Goal: Task Accomplishment & Management: Complete application form

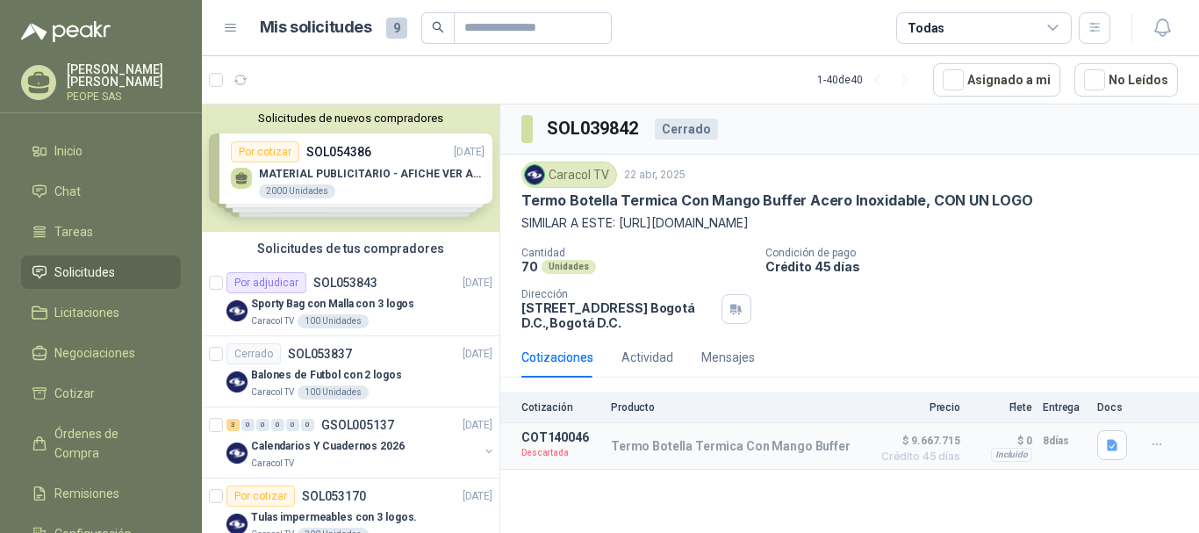
click at [296, 153] on div "Solicitudes de nuevos compradores Por cotizar SOL054386 [DATE] MATERIAL PUBLICI…" at bounding box center [350, 167] width 297 height 127
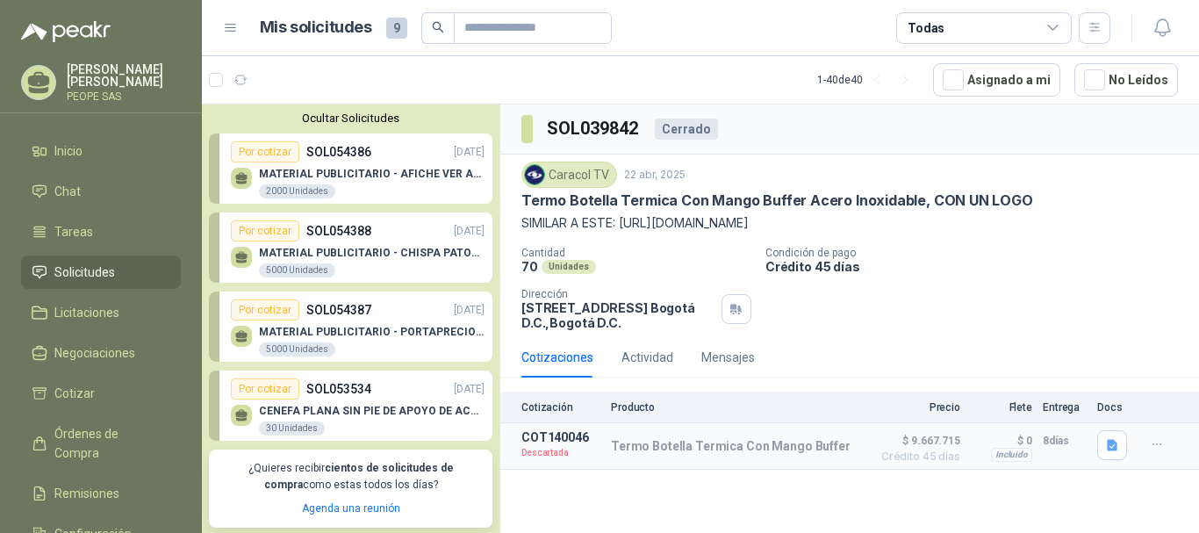
click at [276, 151] on div "Por cotizar" at bounding box center [265, 151] width 68 height 21
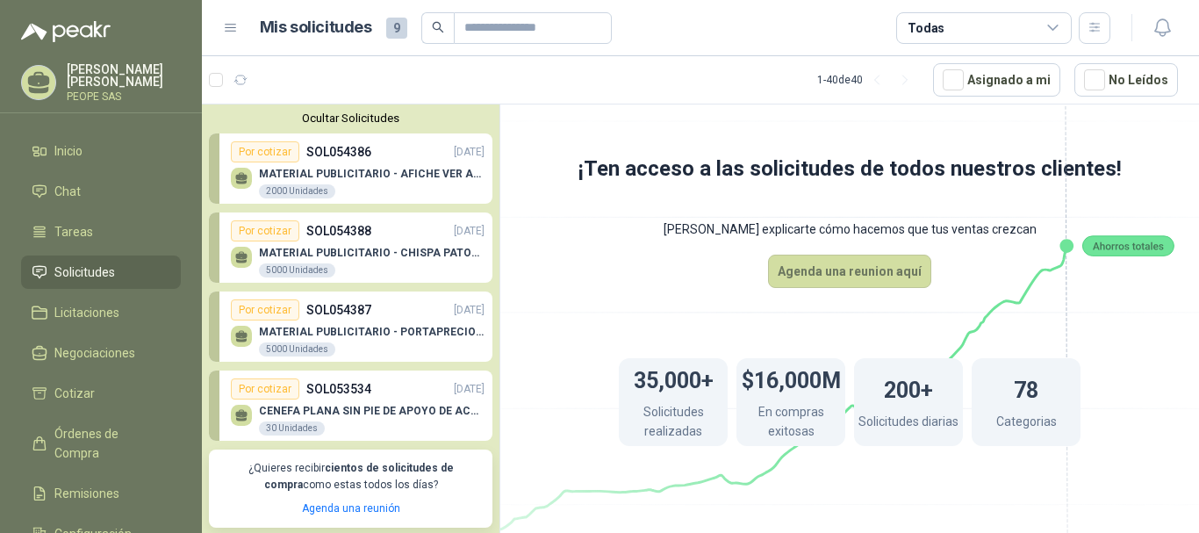
click at [271, 148] on div "Por cotizar" at bounding box center [265, 151] width 68 height 21
click at [342, 237] on p "SOL054388" at bounding box center [338, 230] width 65 height 19
click at [260, 385] on div "Por cotizar" at bounding box center [265, 388] width 68 height 21
click at [277, 417] on p "CENEFA PLANA SIN PIE DE APOYO DE ACUERDO A LA IMAGEN ADJUNTA" at bounding box center [371, 410] width 225 height 12
click at [283, 254] on p "MATERIAL PUBLICITARIO - CHISPA PATOJITO VER ADJUNTO" at bounding box center [371, 253] width 225 height 12
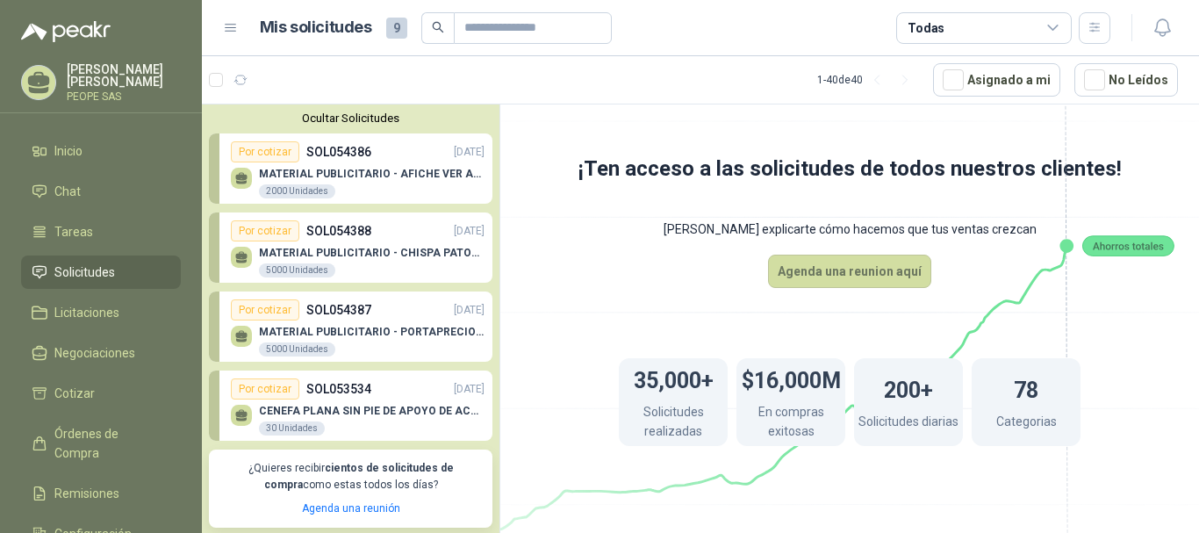
click at [274, 235] on div "Por cotizar" at bounding box center [265, 230] width 68 height 21
click at [267, 155] on div "Por cotizar" at bounding box center [265, 151] width 68 height 21
click at [278, 192] on div "2000 Unidades" at bounding box center [297, 191] width 76 height 14
click at [384, 156] on div "Por cotizar SOL054386 [DATE]" at bounding box center [358, 151] width 254 height 21
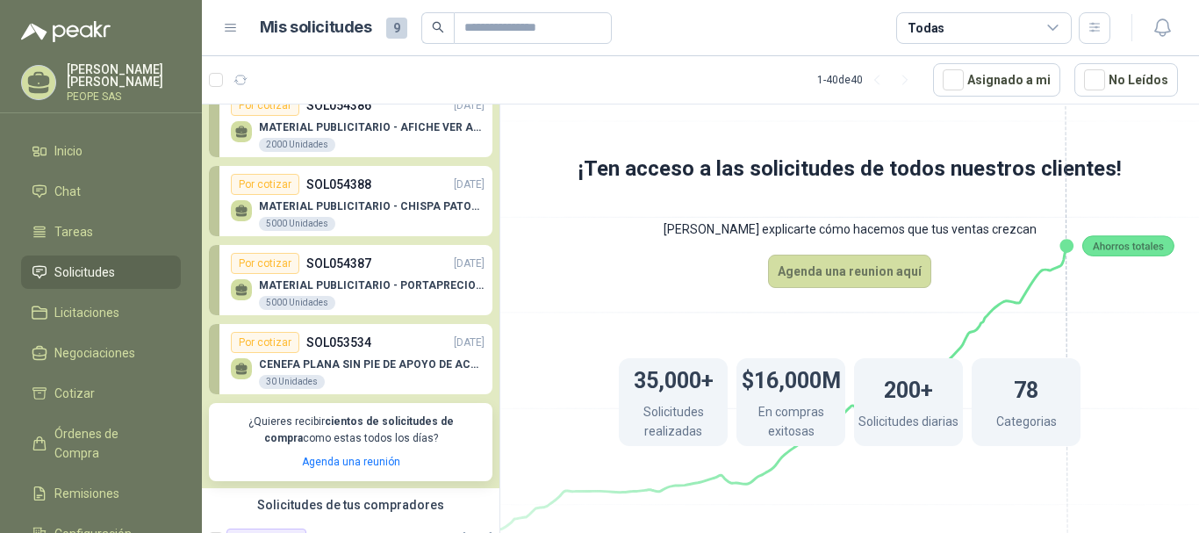
scroll to position [88, 0]
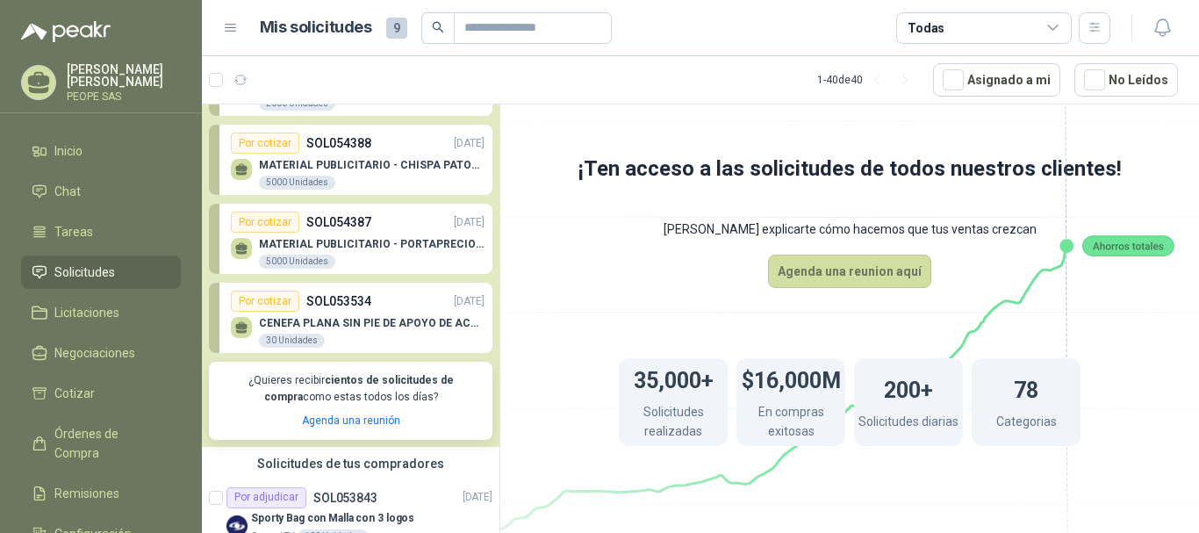
click at [297, 237] on div "MATERIAL PUBLICITARIO - PORTAPRECIOS VER ADJUNTO 5000 Unidades" at bounding box center [358, 251] width 254 height 37
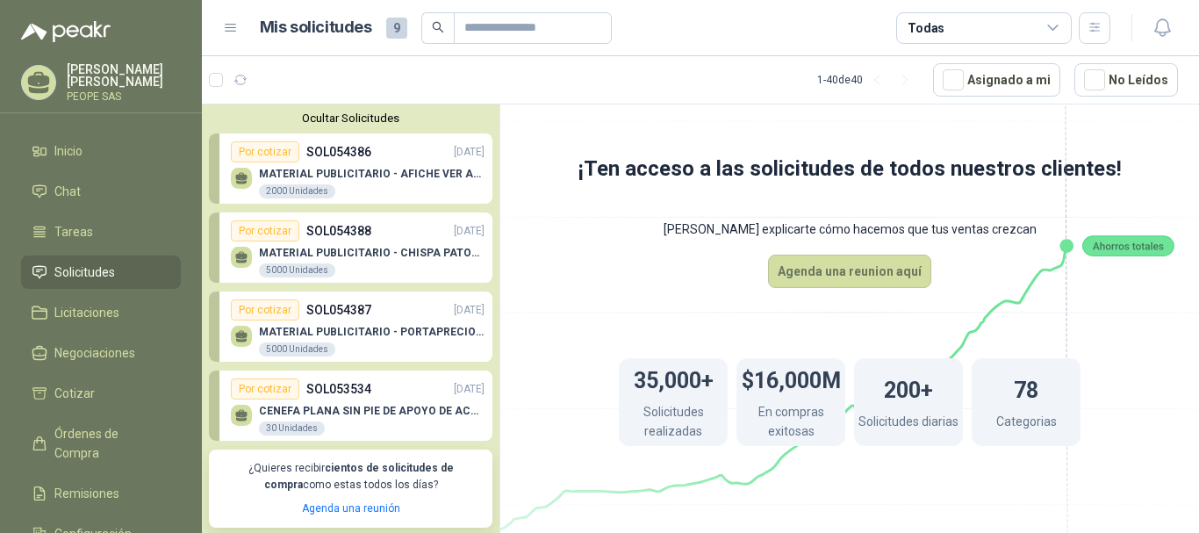
click at [239, 257] on icon at bounding box center [241, 255] width 12 height 8
click at [258, 151] on div "Por cotizar" at bounding box center [265, 151] width 68 height 21
click at [273, 232] on div "Por cotizar" at bounding box center [265, 230] width 68 height 21
click at [261, 296] on link "Por cotizar SOL054387 [DATE] MATERIAL PUBLICITARIO - PORTAPRECIOS VER ADJUNTO 5…" at bounding box center [350, 326] width 283 height 70
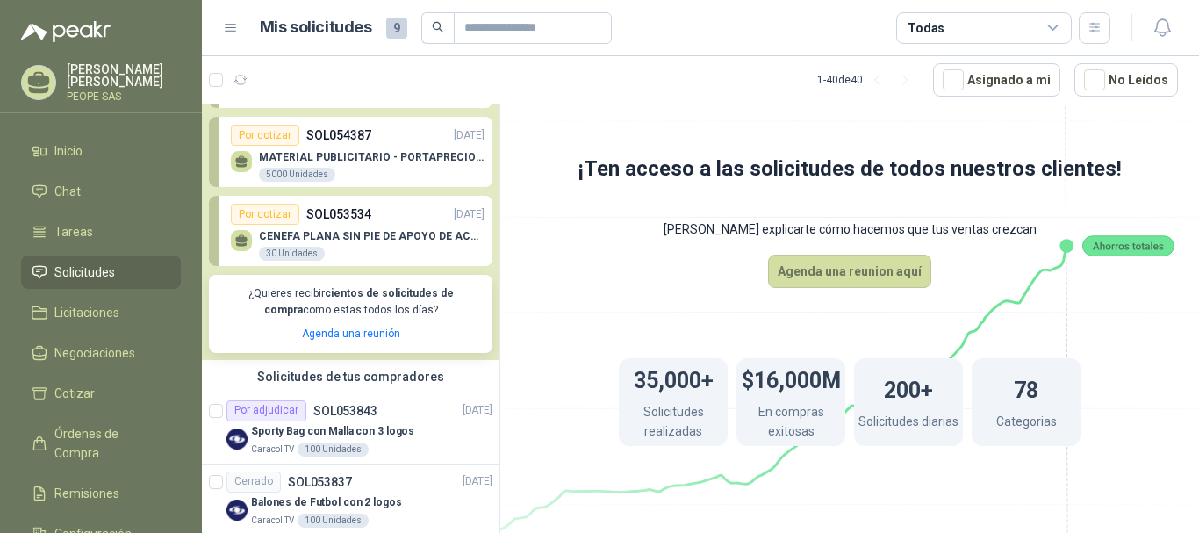
scroll to position [175, 0]
click at [261, 220] on div "Por cotizar" at bounding box center [265, 213] width 68 height 21
click at [341, 294] on b "cientos de solicitudes de compra" at bounding box center [359, 300] width 190 height 29
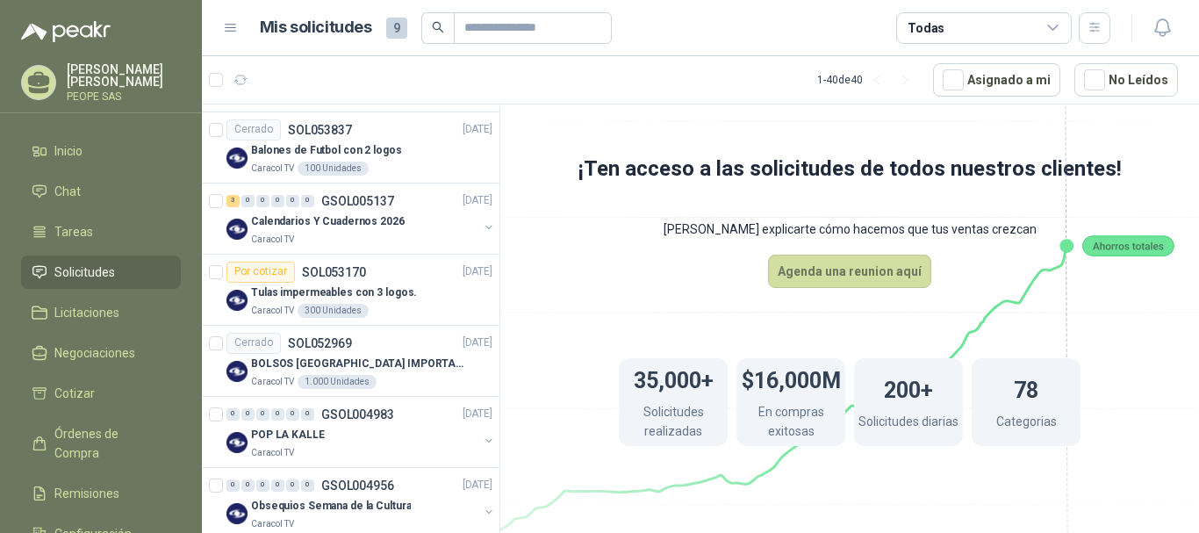
scroll to position [0, 0]
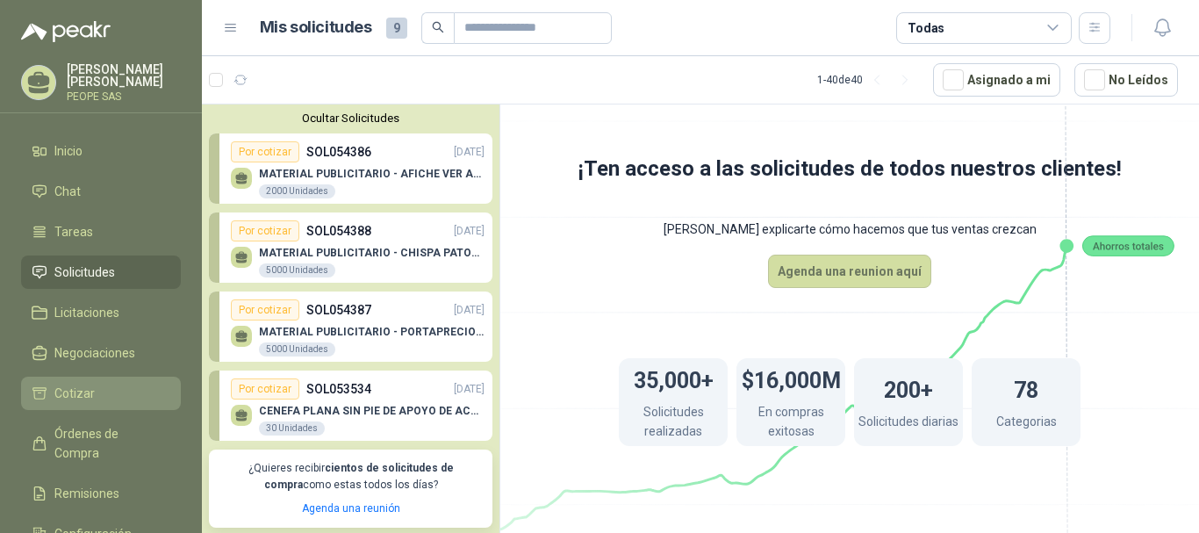
click at [96, 382] on link "Cotizar" at bounding box center [101, 392] width 160 height 33
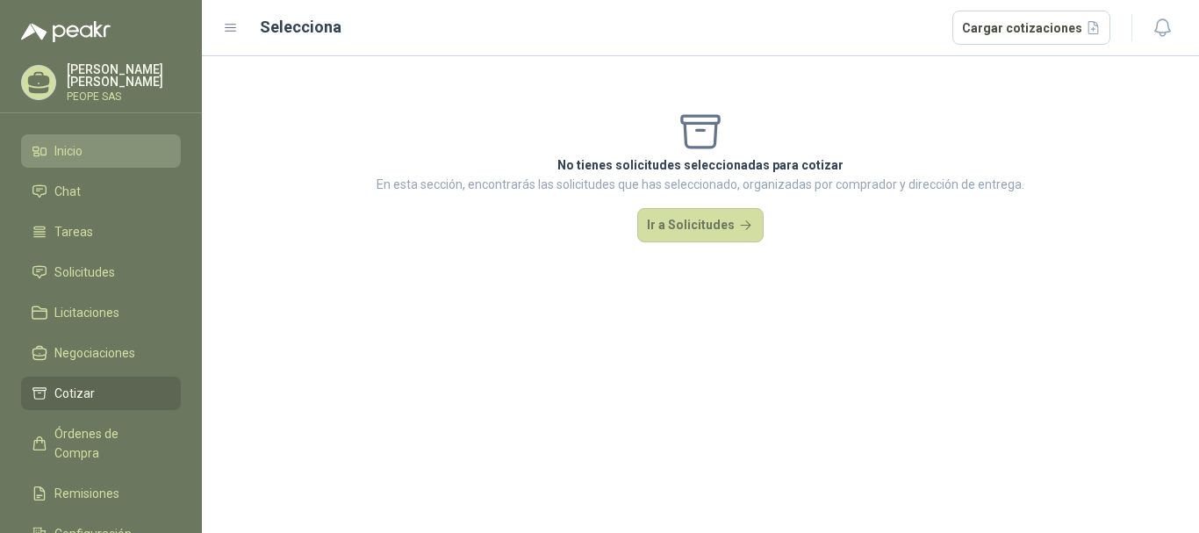
click at [78, 152] on span "Inicio" at bounding box center [68, 150] width 28 height 19
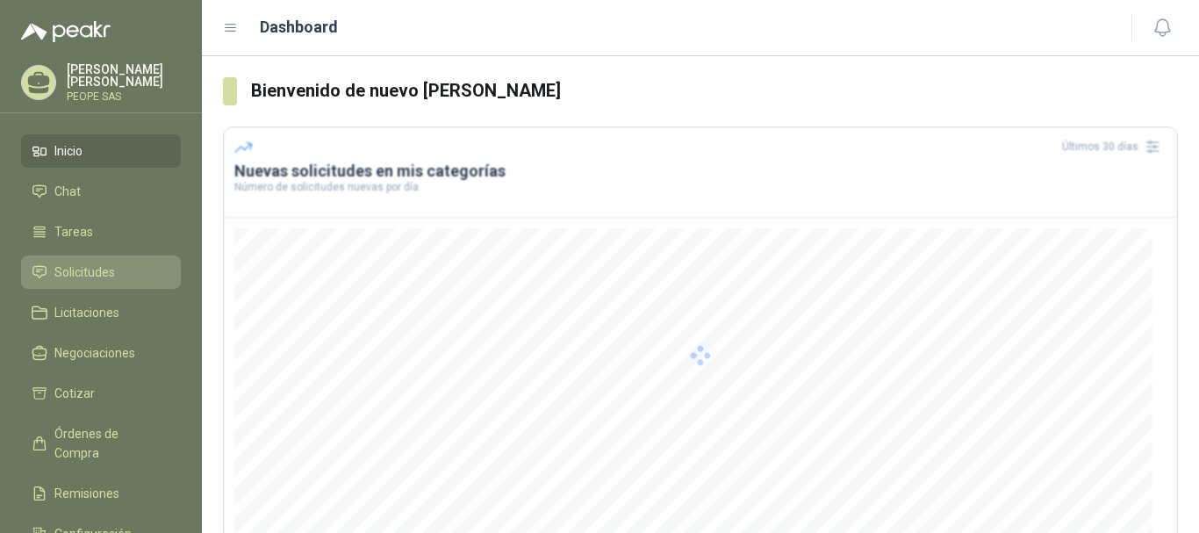
click at [88, 275] on span "Solicitudes" at bounding box center [84, 271] width 61 height 19
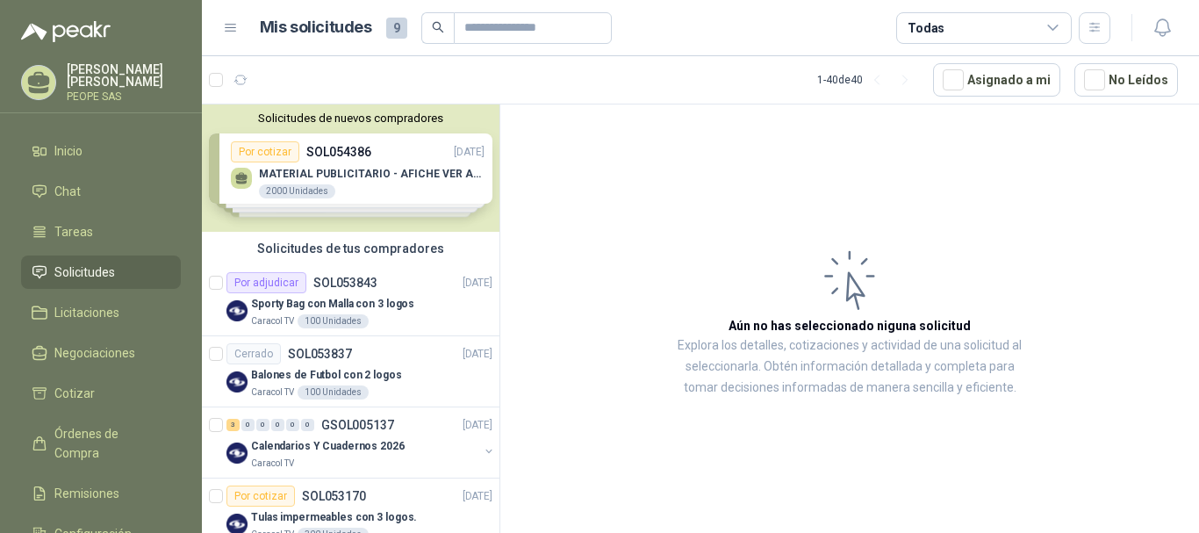
click at [255, 153] on div "Solicitudes de nuevos compradores Por cotizar SOL054386 [DATE] MATERIAL PUBLICI…" at bounding box center [350, 167] width 297 height 127
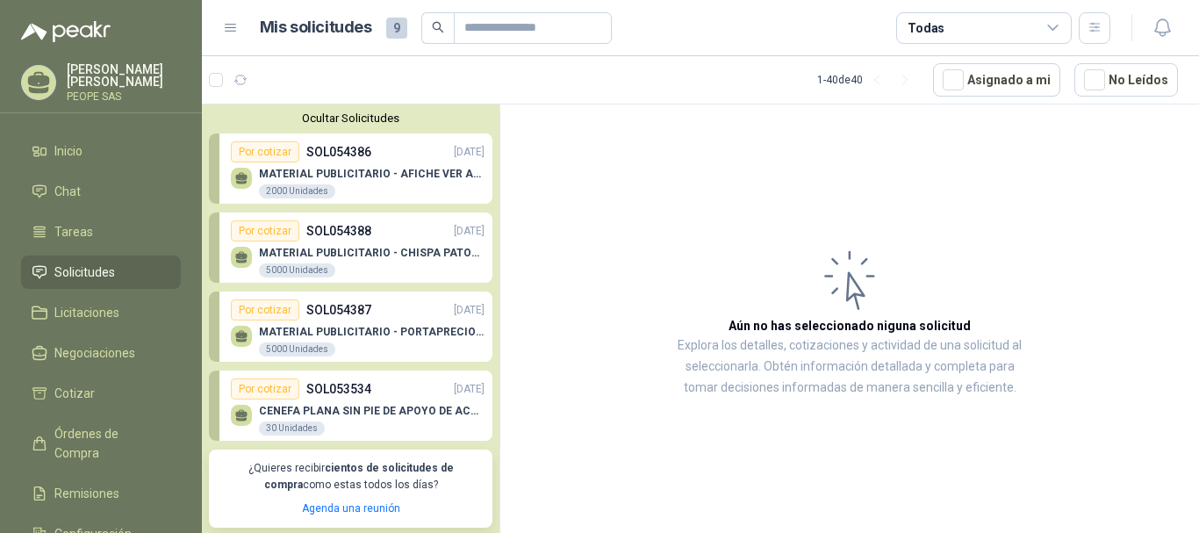
click at [267, 240] on div "Por cotizar" at bounding box center [265, 230] width 68 height 21
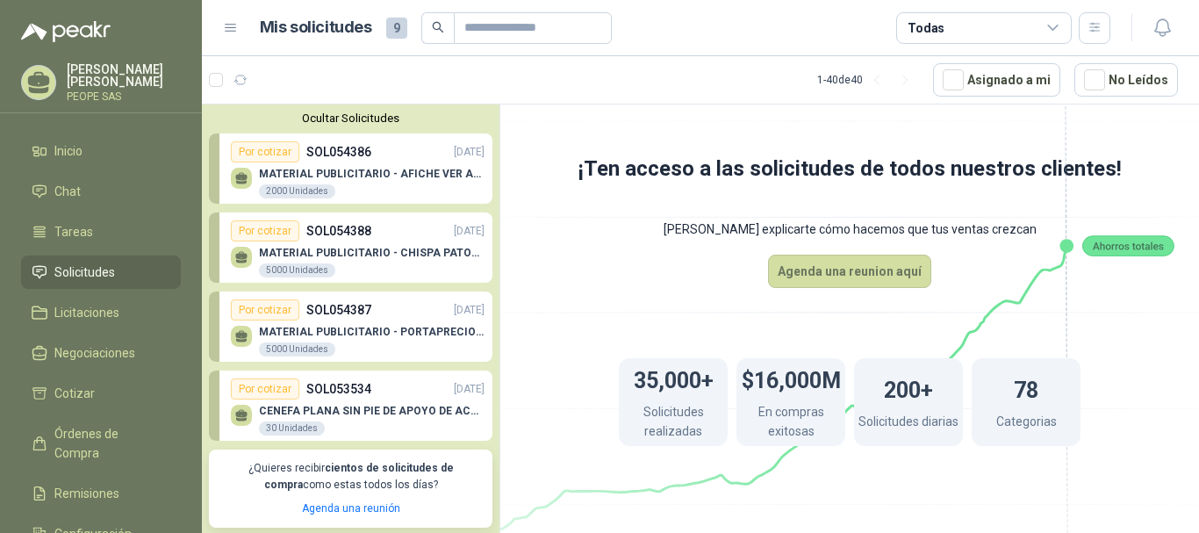
click at [259, 316] on div "Por cotizar" at bounding box center [265, 309] width 68 height 21
click at [272, 150] on div "Por cotizar" at bounding box center [265, 151] width 68 height 21
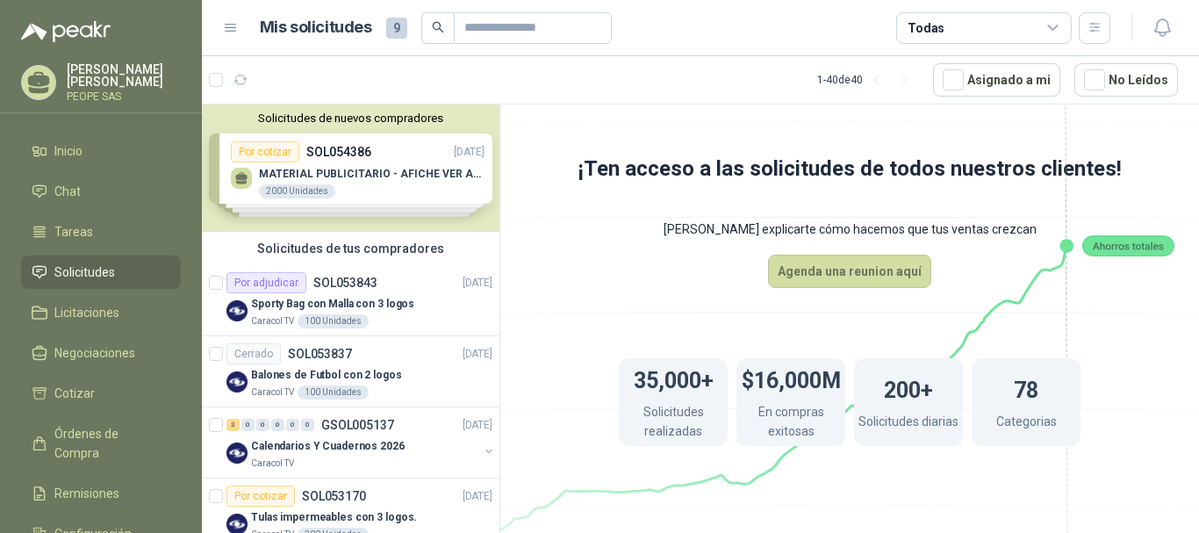
click at [268, 150] on div "Solicitudes de nuevos compradores Por cotizar SOL054386 [DATE] MATERIAL PUBLICI…" at bounding box center [350, 167] width 297 height 127
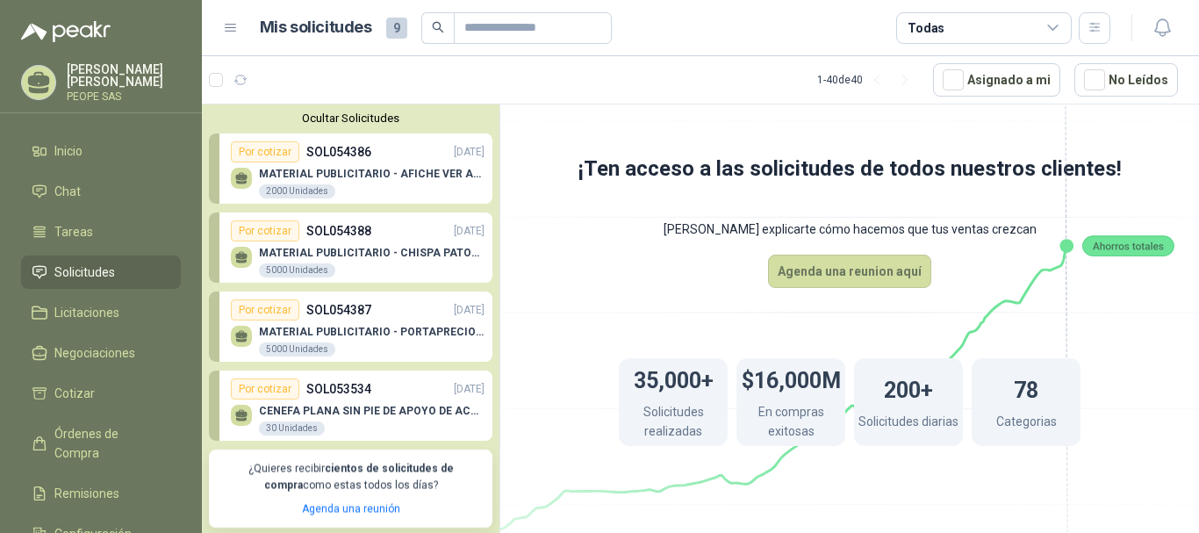
click at [265, 146] on div "Por cotizar" at bounding box center [265, 151] width 68 height 21
click at [261, 151] on div "Por cotizar" at bounding box center [265, 151] width 68 height 21
click at [260, 154] on div "Por cotizar" at bounding box center [265, 151] width 68 height 21
click at [342, 178] on p "MATERIAL PUBLICITARIO - AFICHE VER ADJUNTO" at bounding box center [371, 174] width 225 height 12
click at [273, 259] on p "MATERIAL PUBLICITARIO - CHISPA PATOJITO VER ADJUNTO" at bounding box center [371, 253] width 225 height 12
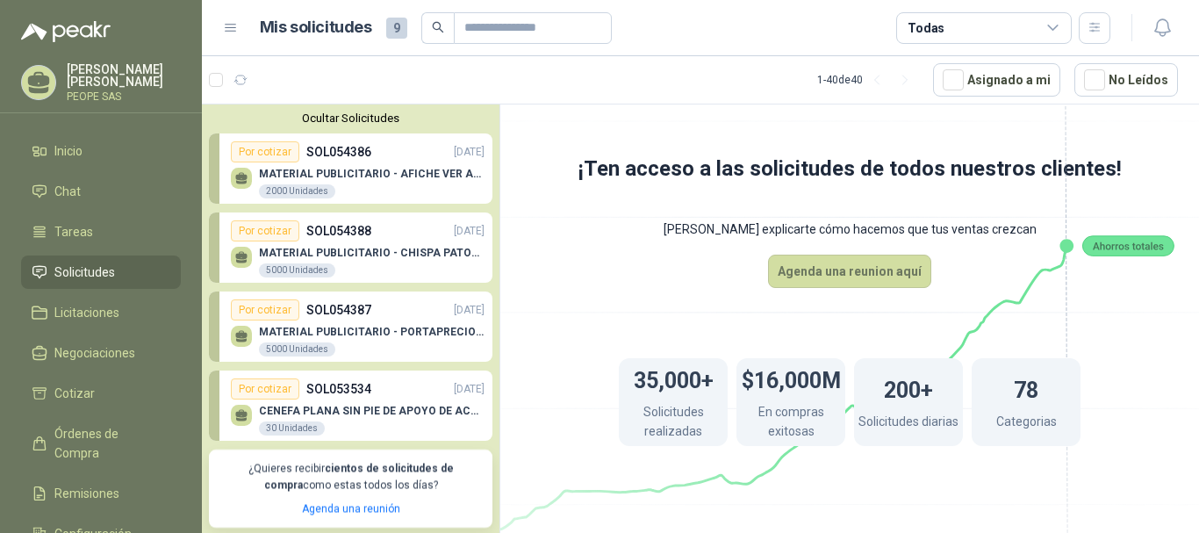
click at [250, 151] on div "Por cotizar" at bounding box center [265, 151] width 68 height 21
click at [116, 263] on li "Solicitudes" at bounding box center [101, 271] width 139 height 19
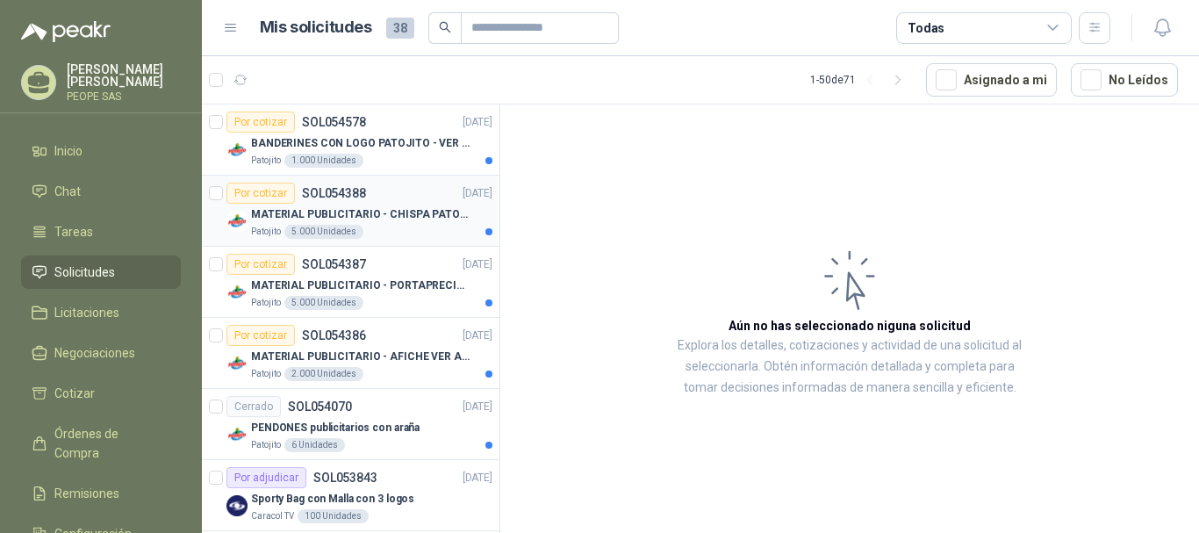
click at [276, 207] on p "MATERIAL PUBLICITARIO - CHISPA PATOJITO VER ADJUNTO" at bounding box center [360, 214] width 218 height 17
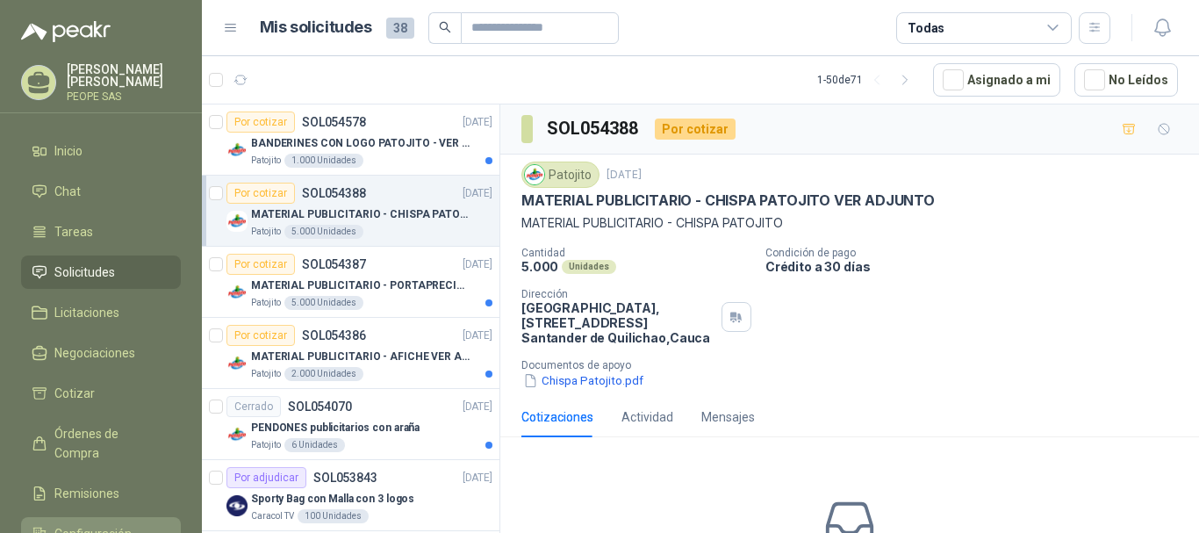
click at [77, 524] on span "Configuración" at bounding box center [92, 533] width 77 height 19
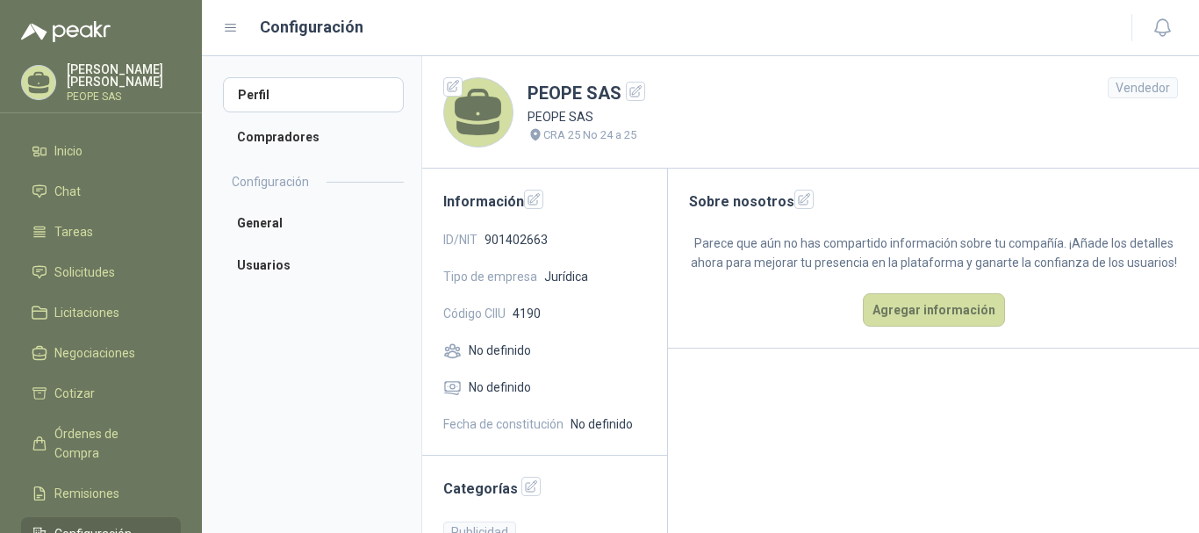
scroll to position [41, 0]
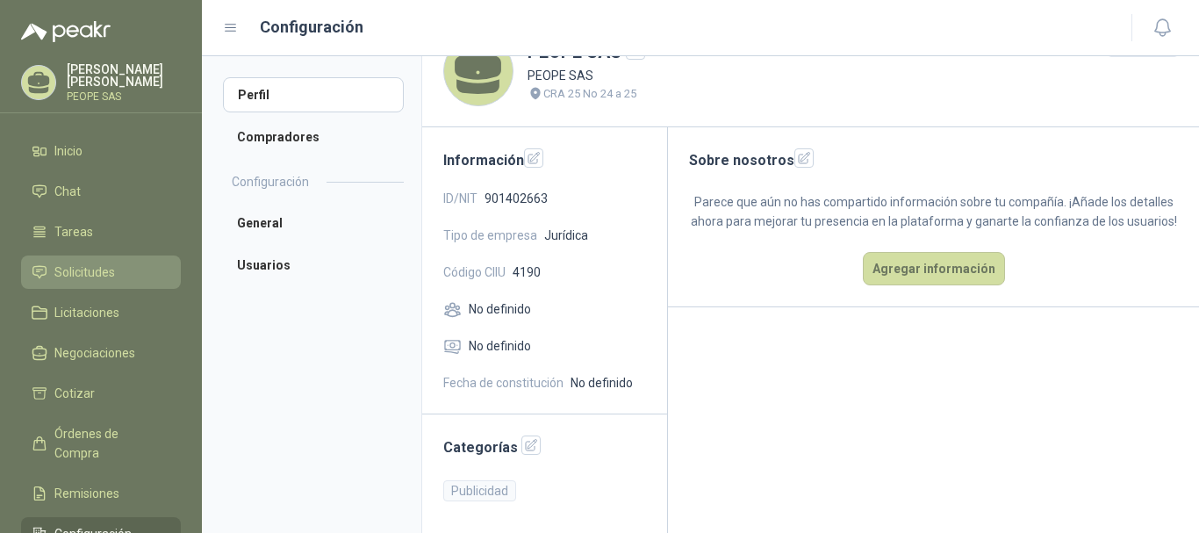
click at [89, 277] on span "Solicitudes" at bounding box center [84, 271] width 61 height 19
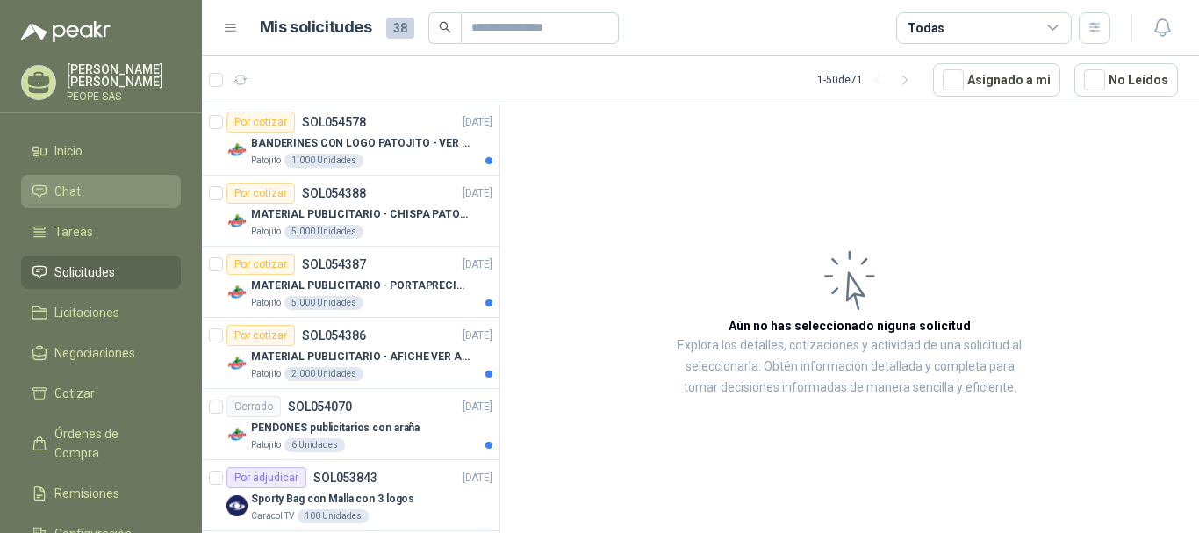
click at [72, 190] on span "Chat" at bounding box center [67, 191] width 26 height 19
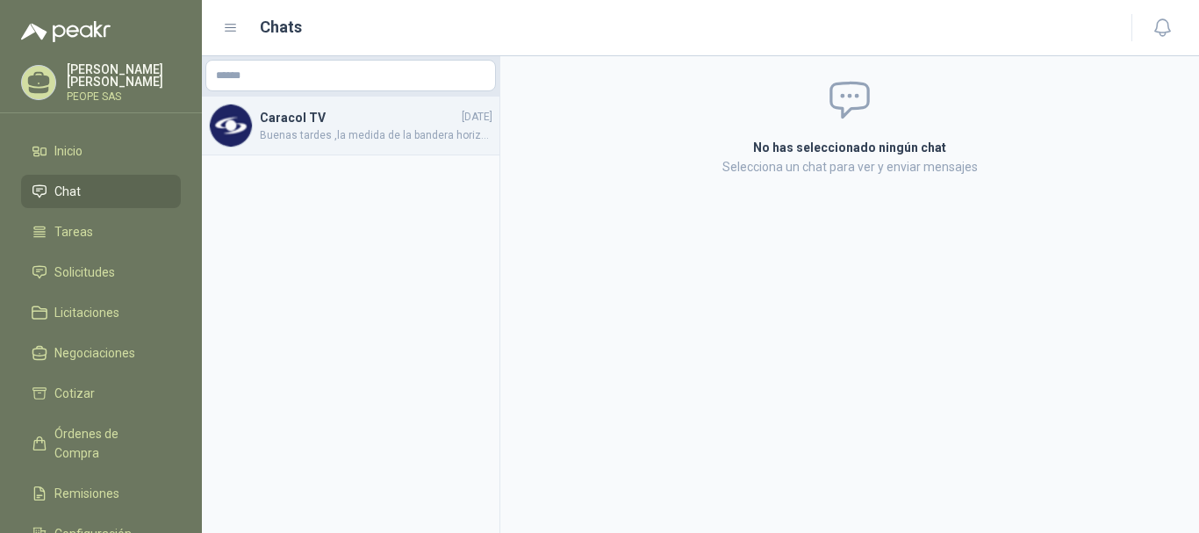
click at [352, 138] on span "Buenas tardes ,la medida de la bandera horizontal son 28 metros? o 2,8 metros ?" at bounding box center [376, 135] width 233 height 17
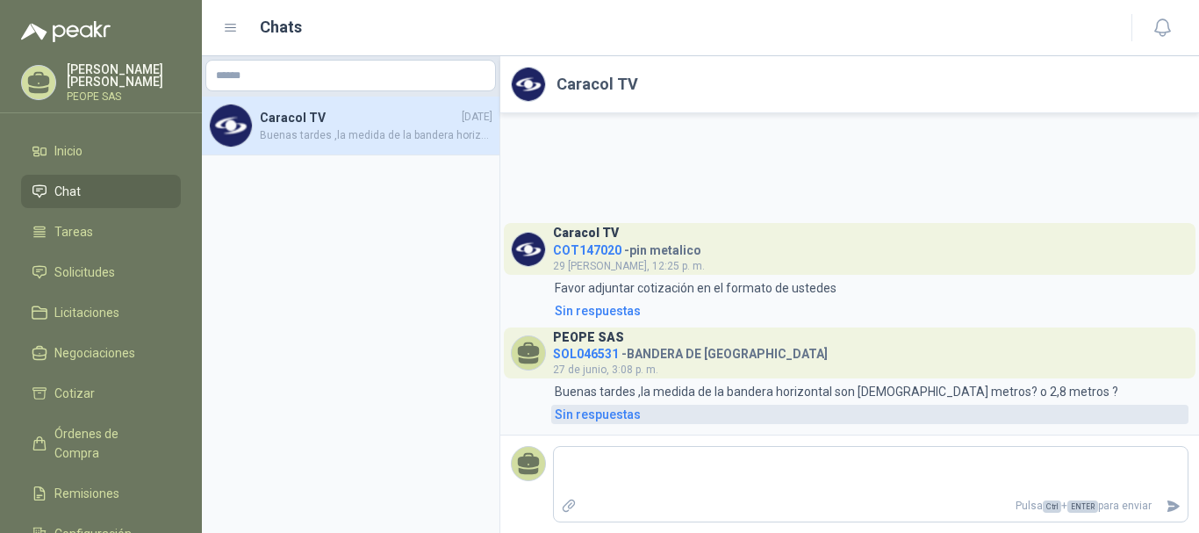
click at [576, 420] on div "Sin respuestas" at bounding box center [598, 413] width 86 height 19
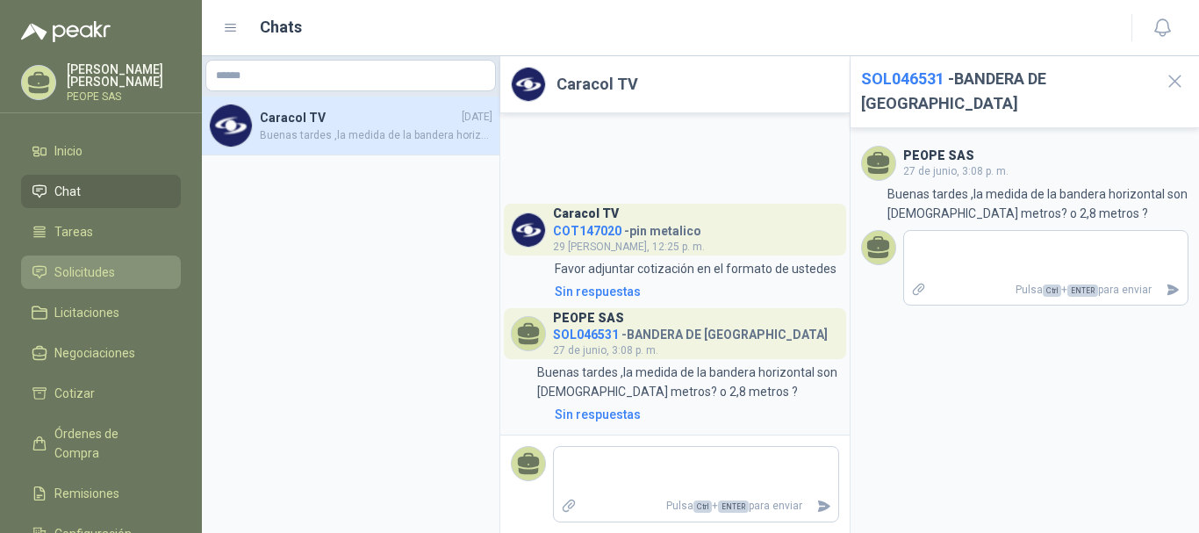
click at [82, 272] on span "Solicitudes" at bounding box center [84, 271] width 61 height 19
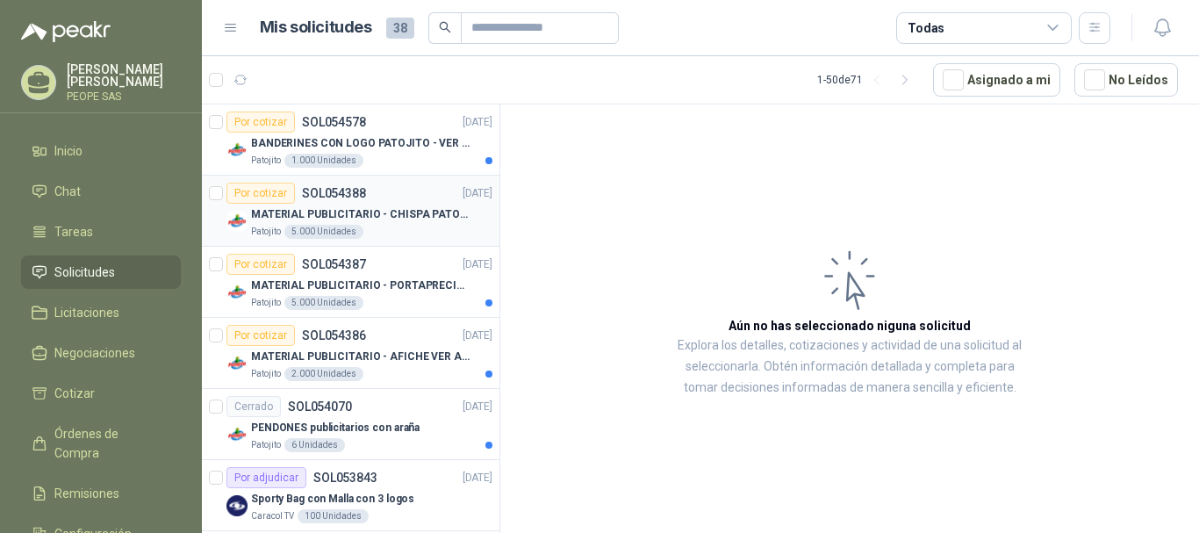
click at [279, 216] on p "MATERIAL PUBLICITARIO - CHISPA PATOJITO VER ADJUNTO" at bounding box center [360, 214] width 218 height 17
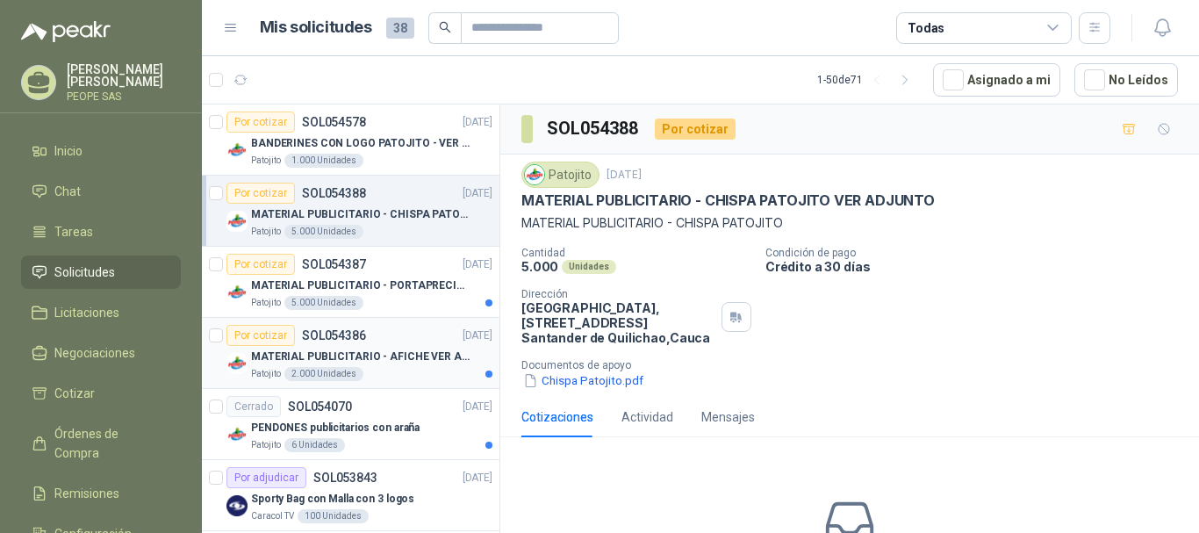
click at [284, 354] on p "MATERIAL PUBLICITARIO - AFICHE VER ADJUNTO" at bounding box center [360, 356] width 218 height 17
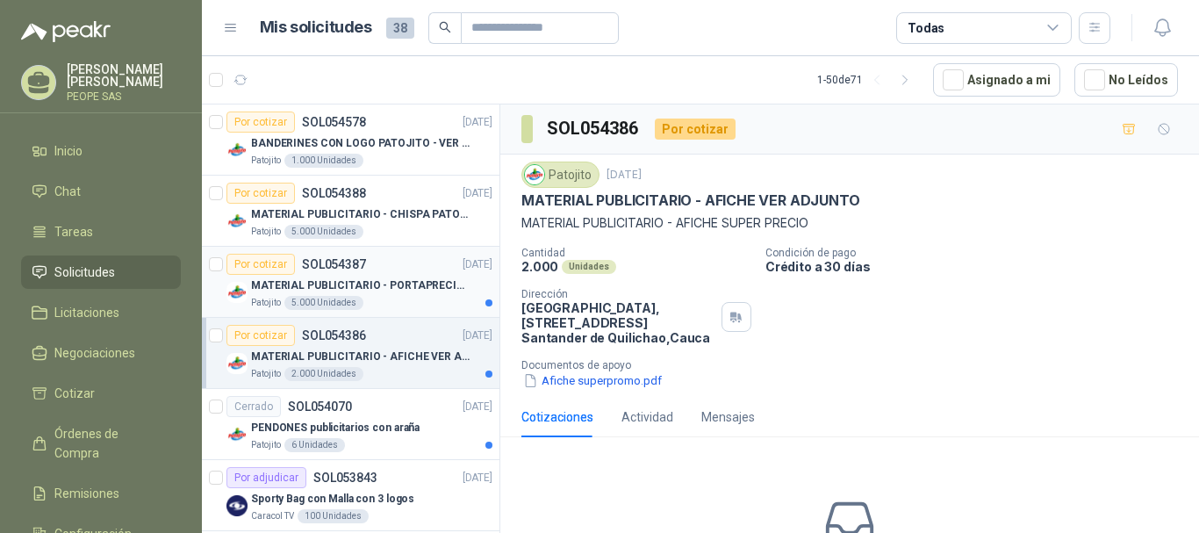
click at [284, 290] on p "MATERIAL PUBLICITARIO - PORTAPRECIOS VER ADJUNTO" at bounding box center [360, 285] width 218 height 17
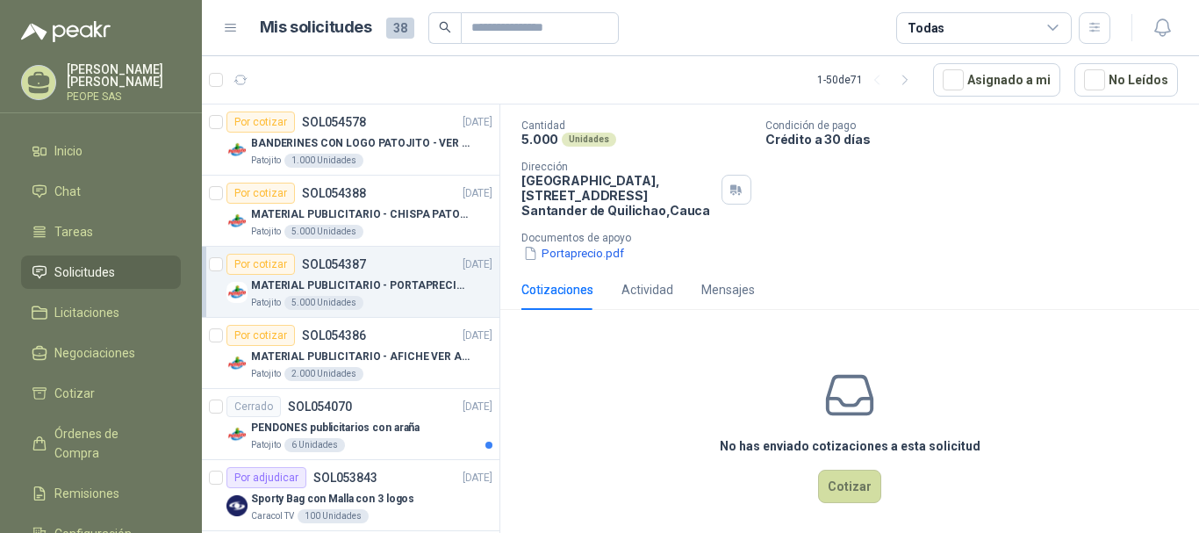
scroll to position [136, 0]
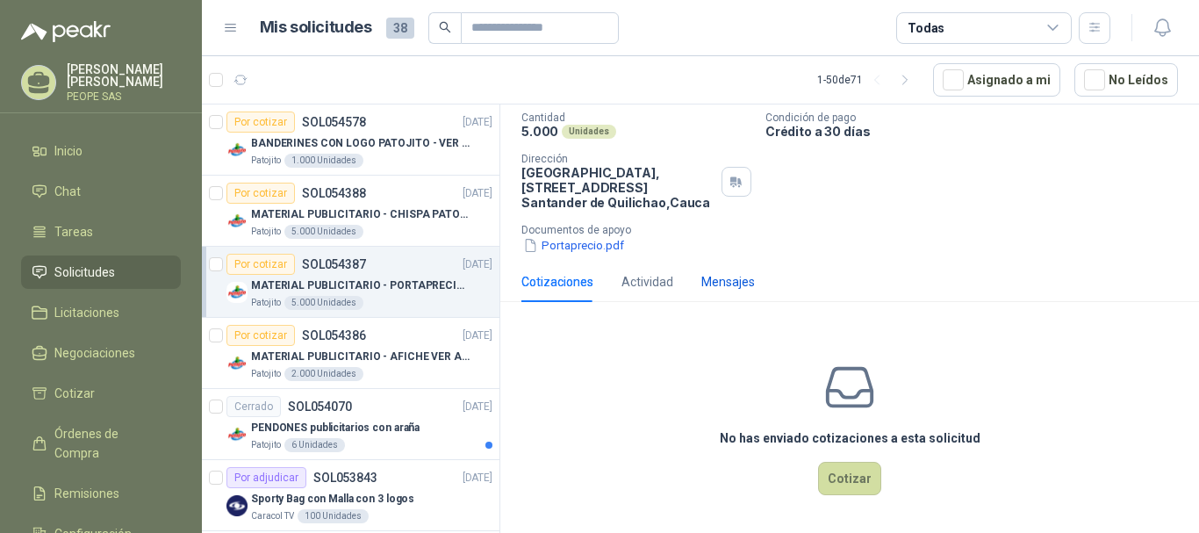
click at [701, 276] on div "Mensajes" at bounding box center [728, 281] width 54 height 19
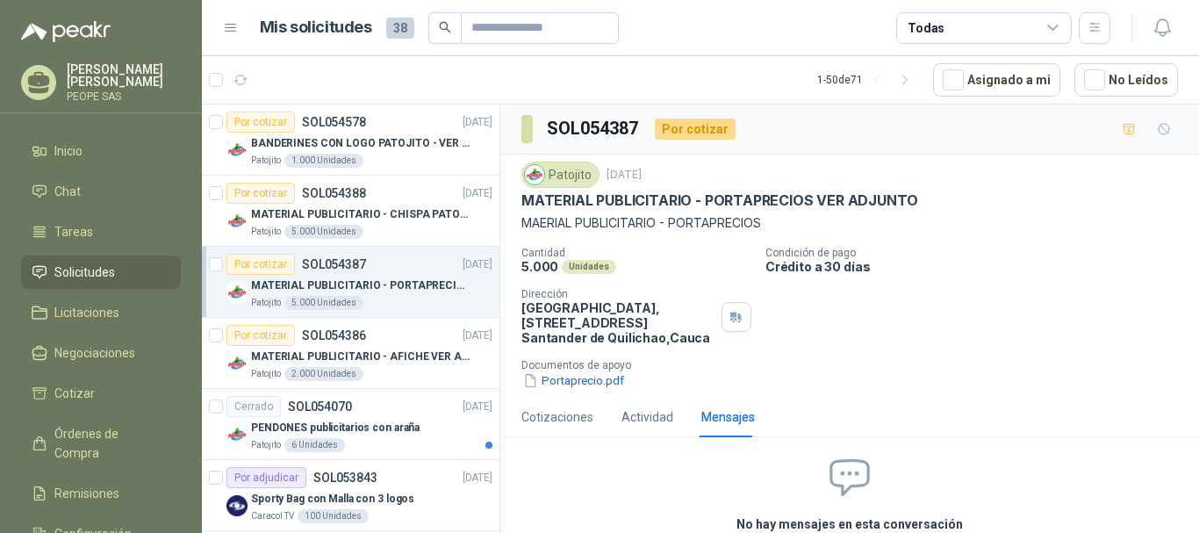
scroll to position [115, 0]
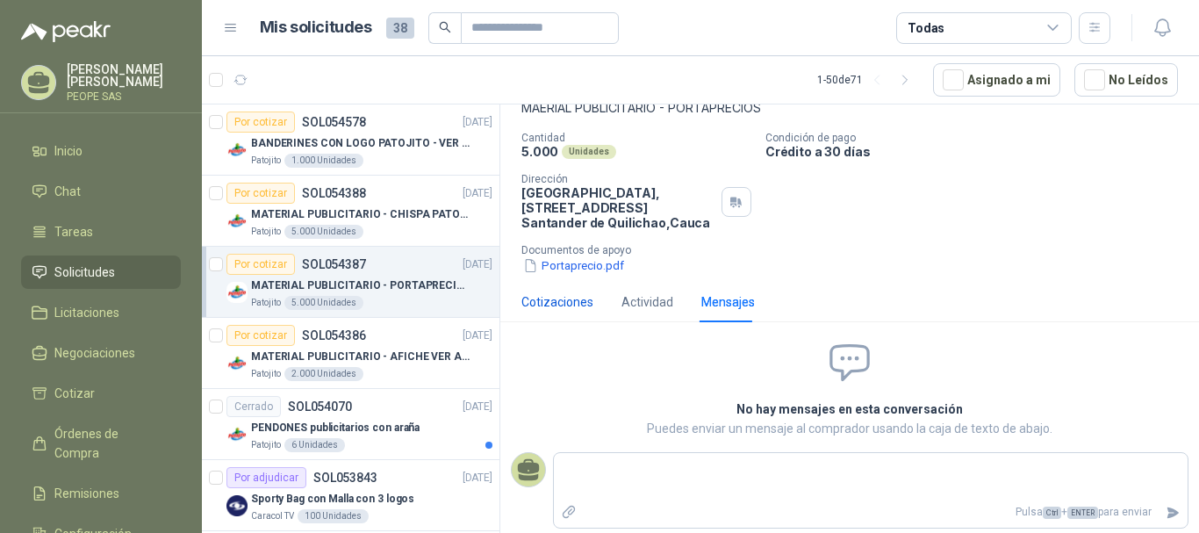
click at [541, 304] on div "Cotizaciones" at bounding box center [557, 301] width 72 height 19
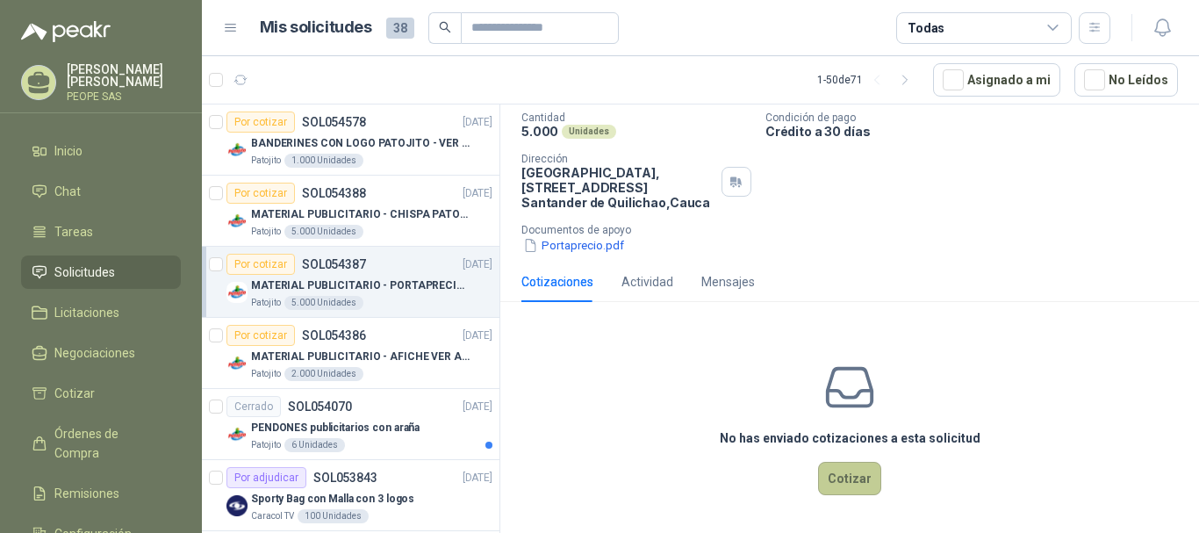
click at [855, 472] on button "Cotizar" at bounding box center [849, 478] width 63 height 33
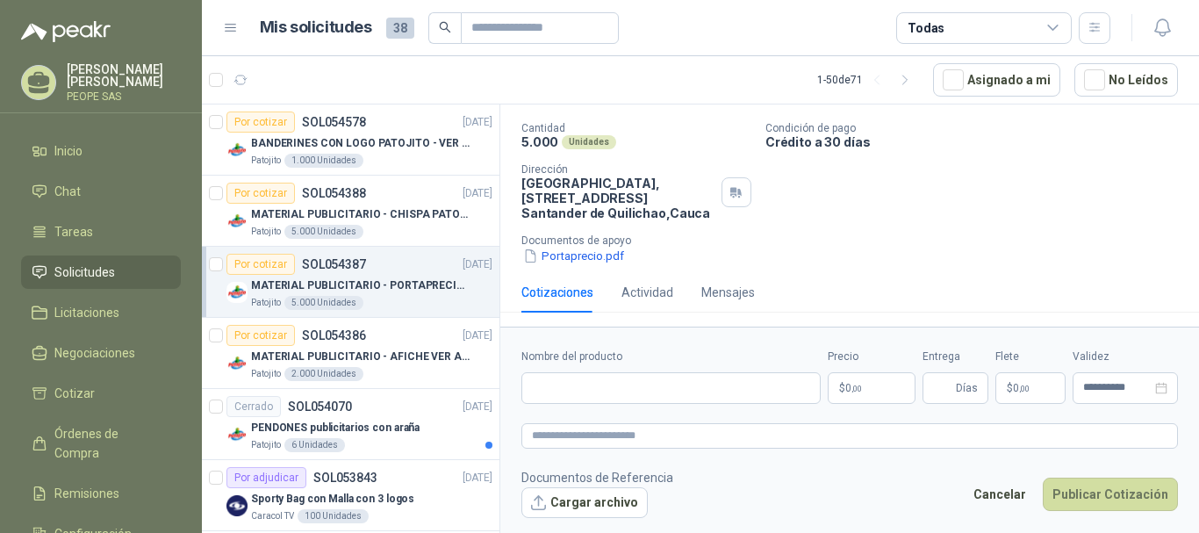
scroll to position [125, 0]
click at [880, 375] on body "Adriana Mora Garzòn PEOPE SAS Inicio Chat Tareas Solicitudes Licitaciones Negoc…" at bounding box center [599, 266] width 1199 height 533
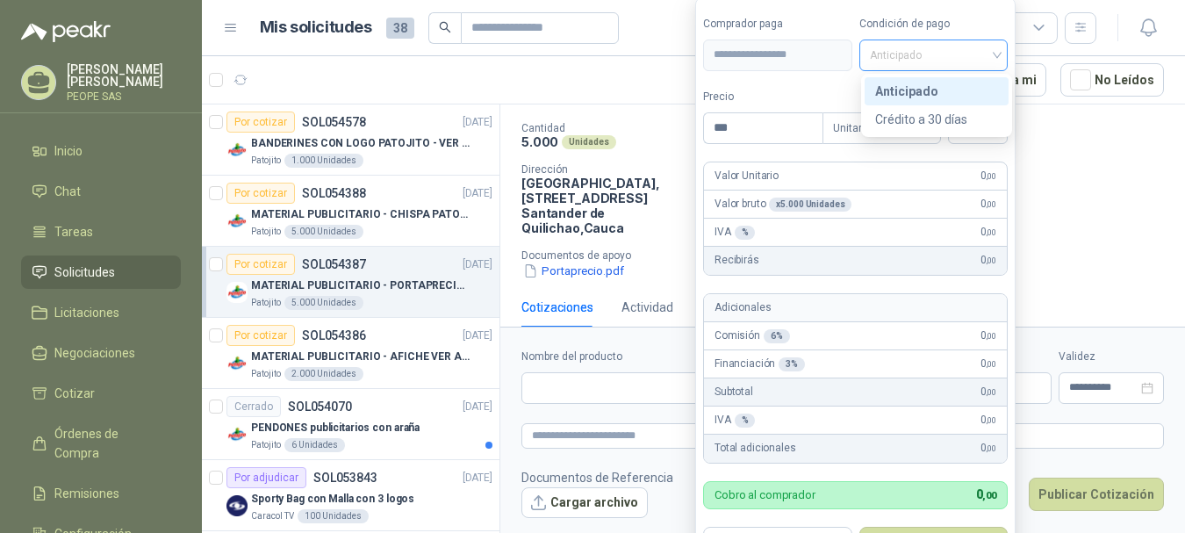
click at [922, 60] on span "Anticipado" at bounding box center [934, 55] width 128 height 26
click at [922, 95] on div "Anticipado" at bounding box center [936, 91] width 123 height 19
click at [921, 59] on span "Anticipado" at bounding box center [934, 55] width 128 height 26
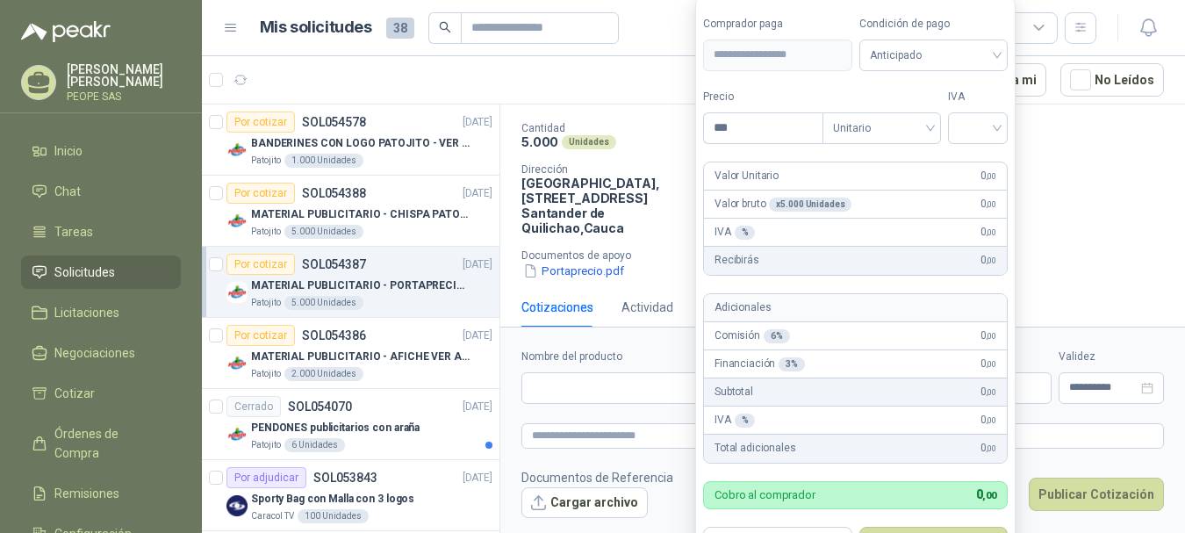
click at [805, 301] on div "Adicionales" at bounding box center [855, 308] width 303 height 28
drag, startPoint x: 948, startPoint y: 48, endPoint x: 944, endPoint y: 58, distance: 10.3
click at [947, 48] on span "Anticipado" at bounding box center [934, 55] width 128 height 26
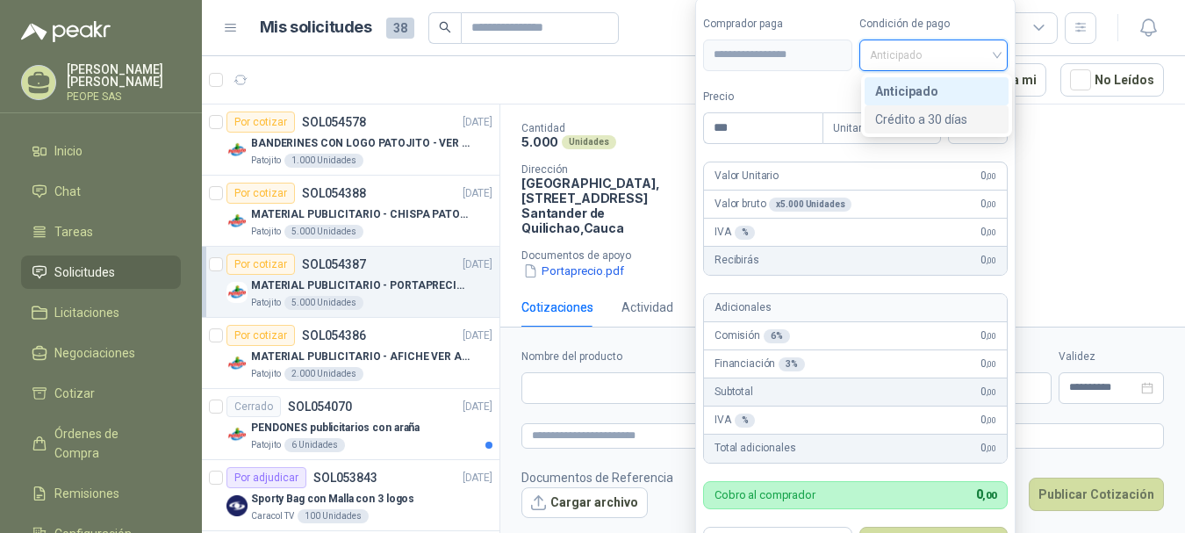
click at [933, 120] on div "Crédito a 30 días" at bounding box center [936, 119] width 123 height 19
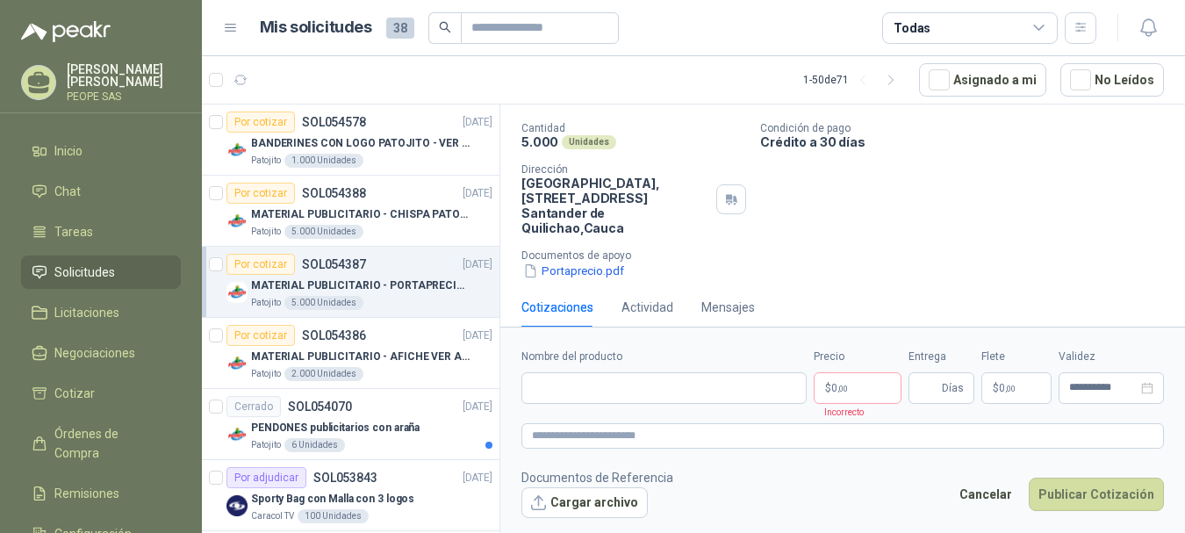
click at [602, 161] on div "Cantidad 5.000 Unidades Condición de pago Crédito a 30 días Dirección Parque In…" at bounding box center [842, 201] width 642 height 158
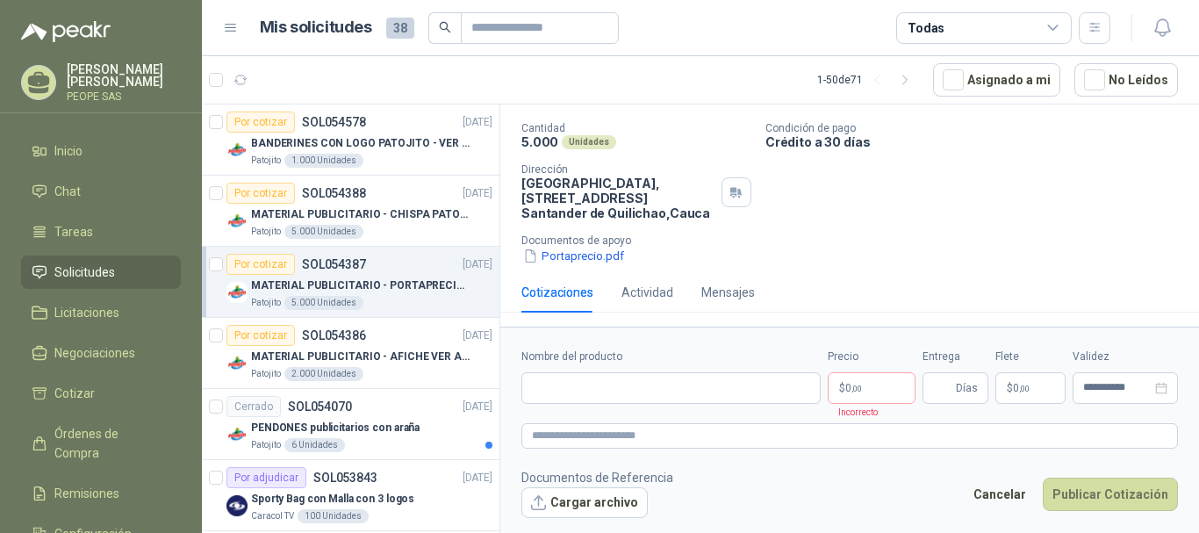
click at [235, 30] on icon at bounding box center [231, 28] width 16 height 16
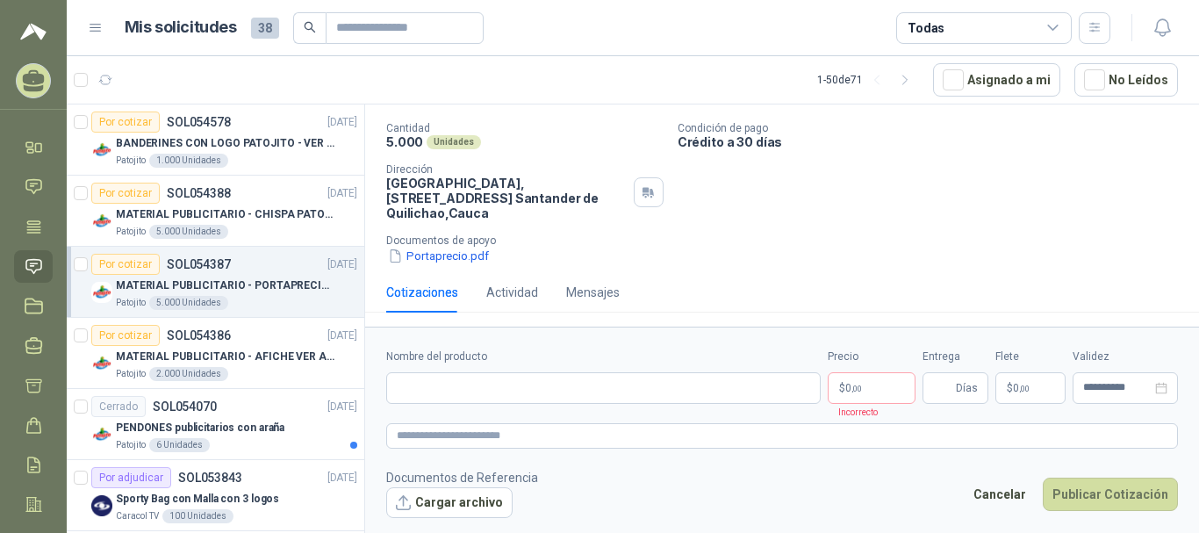
click at [909, 36] on div "Todas" at bounding box center [925, 27] width 37 height 19
click at [1087, 33] on icon "button" at bounding box center [1094, 27] width 15 height 15
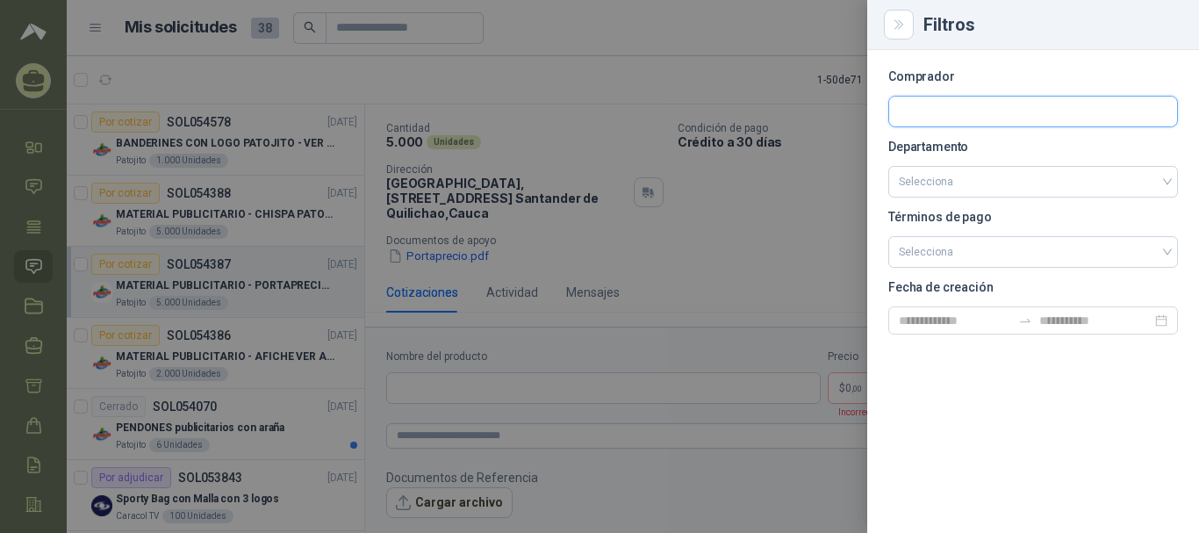
click at [1033, 101] on input "text" at bounding box center [1033, 112] width 288 height 30
type input "*"
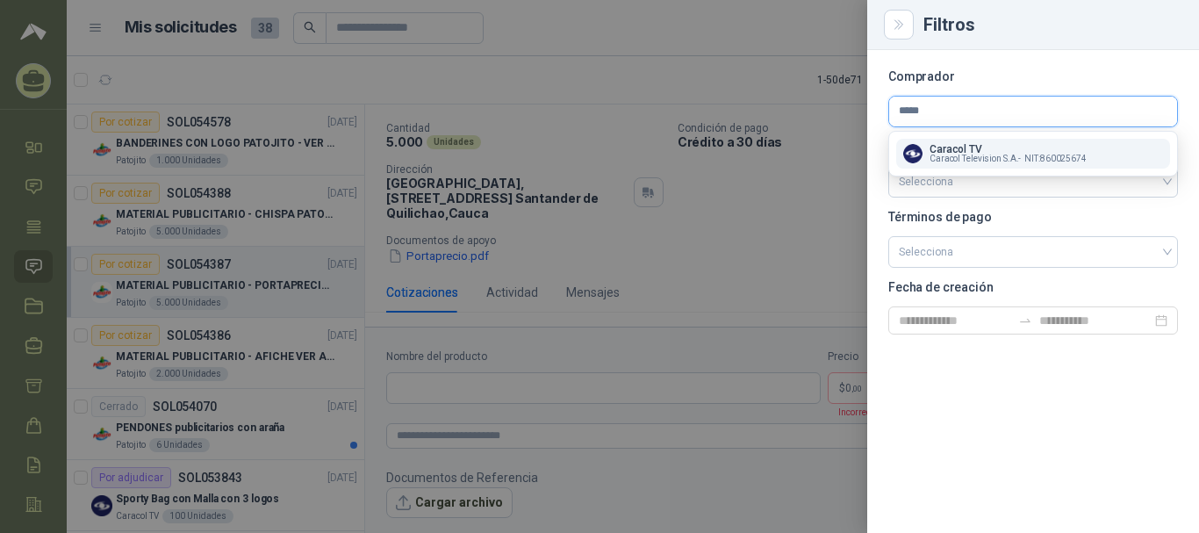
type input "*****"
click at [967, 154] on span "Caracol Television S.A. -" at bounding box center [974, 158] width 91 height 9
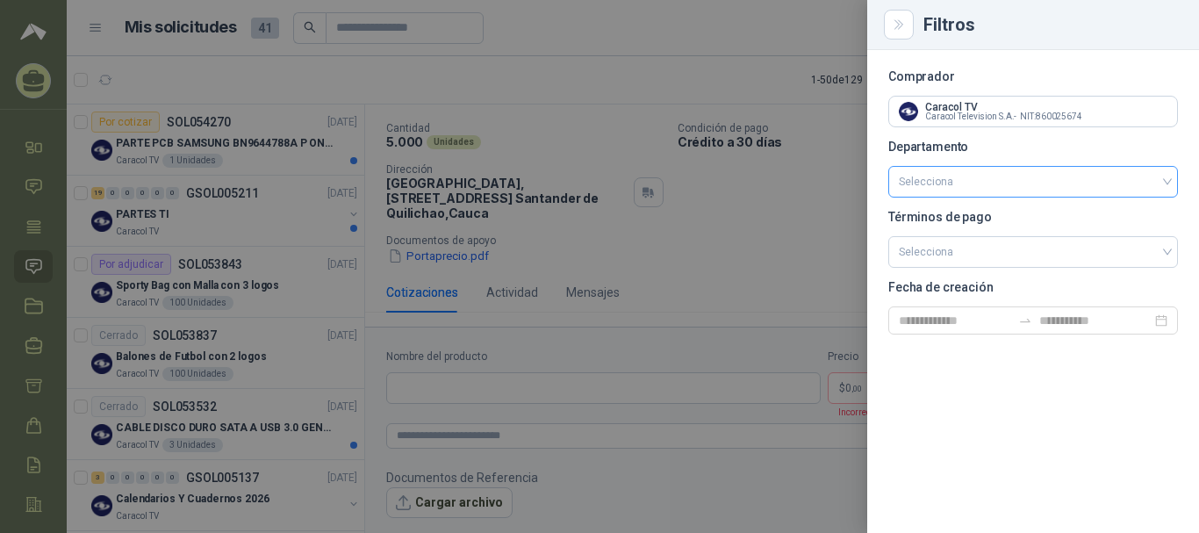
click at [935, 186] on input "search" at bounding box center [1032, 182] width 268 height 30
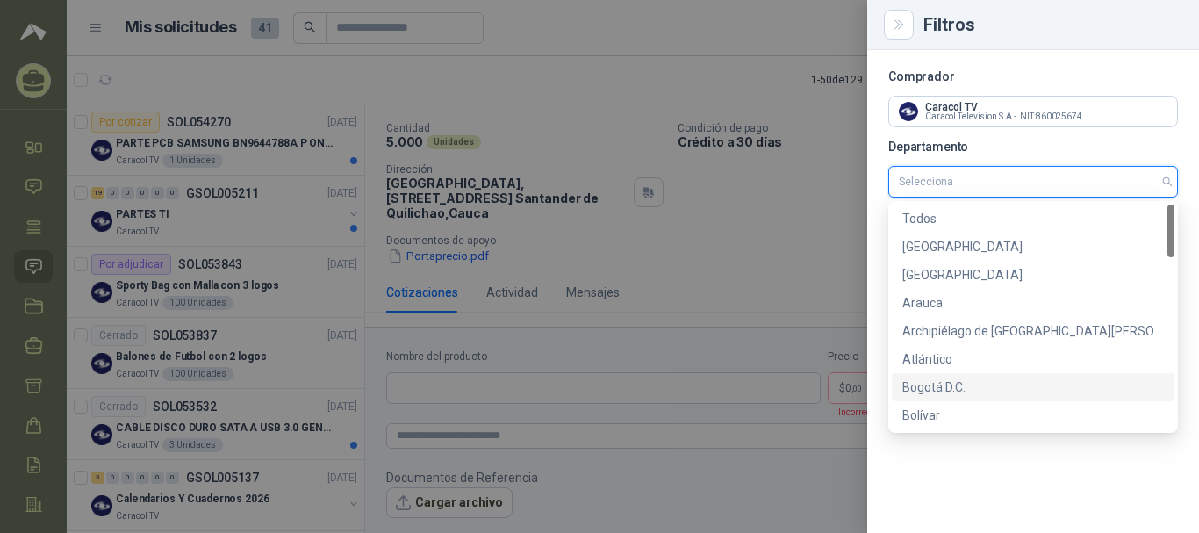
click at [982, 392] on div "Bogotá D.C." at bounding box center [1032, 386] width 261 height 19
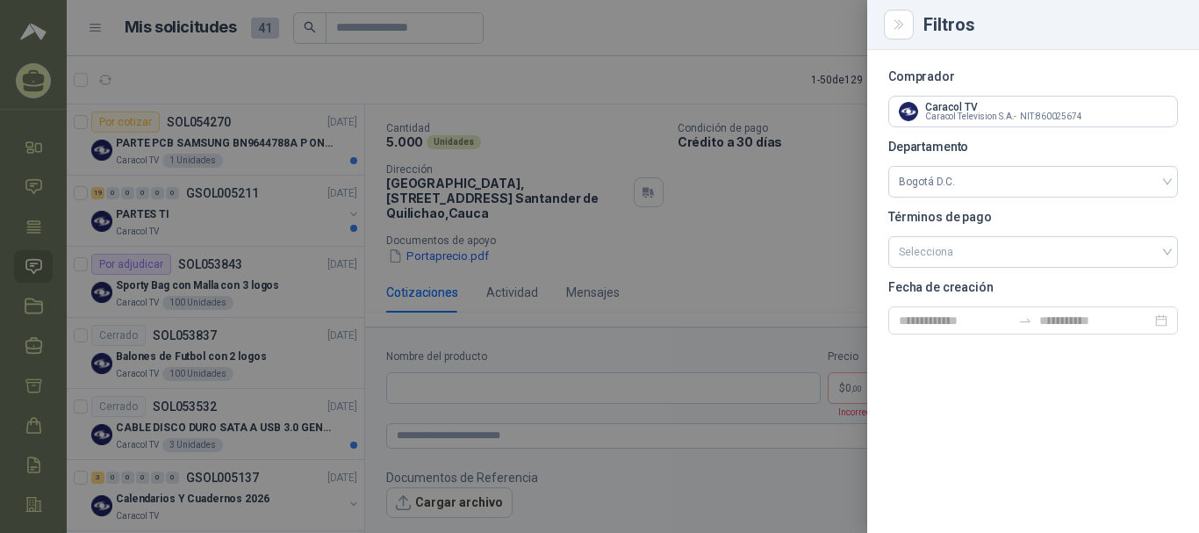
click at [819, 127] on div at bounding box center [599, 266] width 1199 height 533
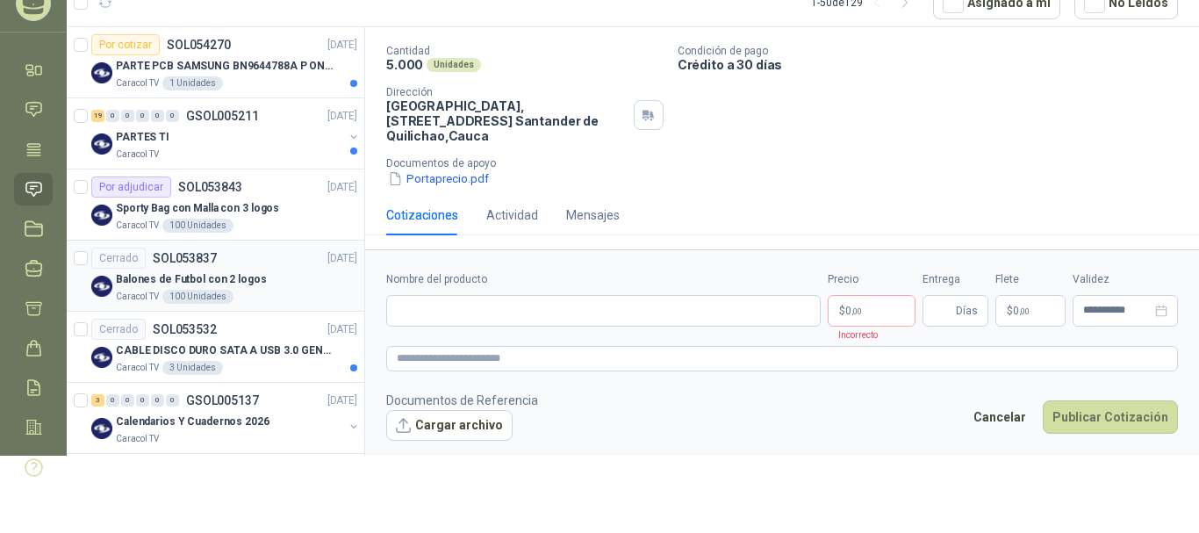
scroll to position [0, 0]
